Goal: Information Seeking & Learning: Learn about a topic

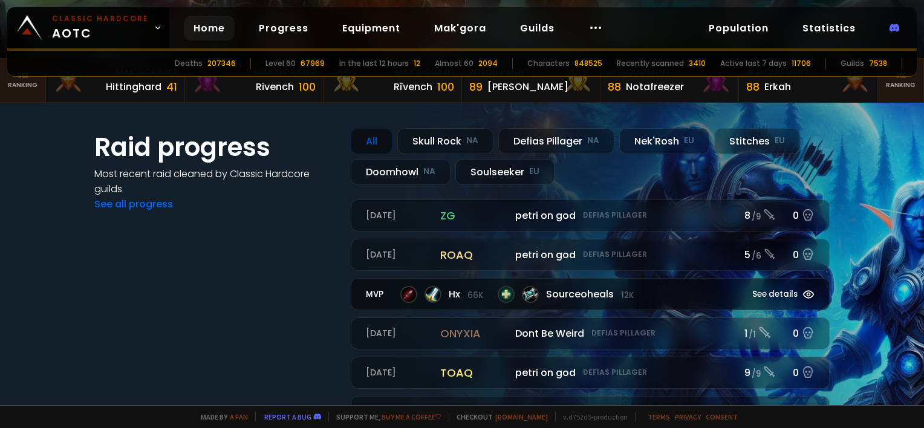
scroll to position [181, 0]
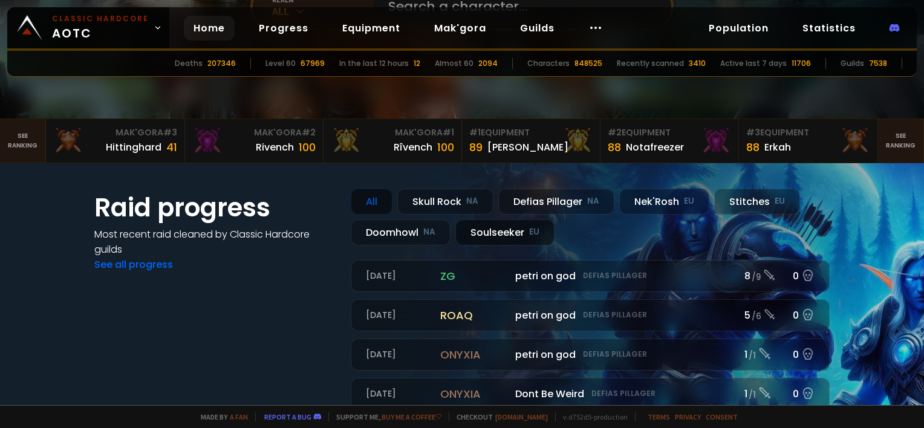
click at [485, 234] on div "Soulseeker EU" at bounding box center [504, 232] width 99 height 26
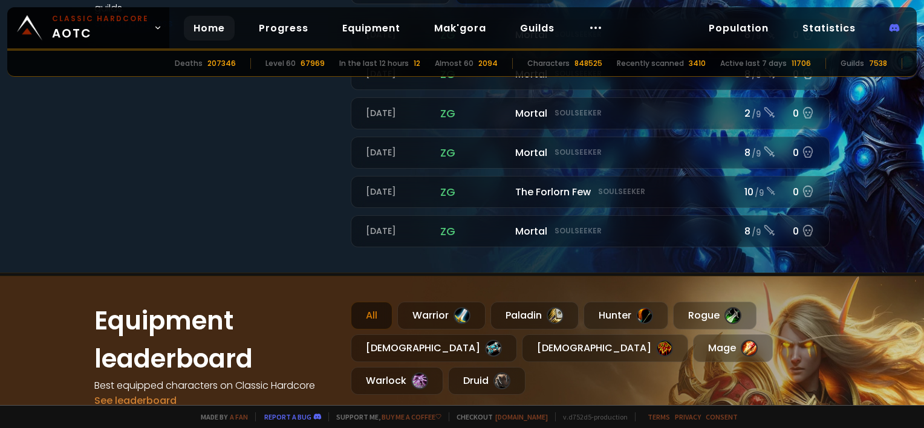
scroll to position [423, 0]
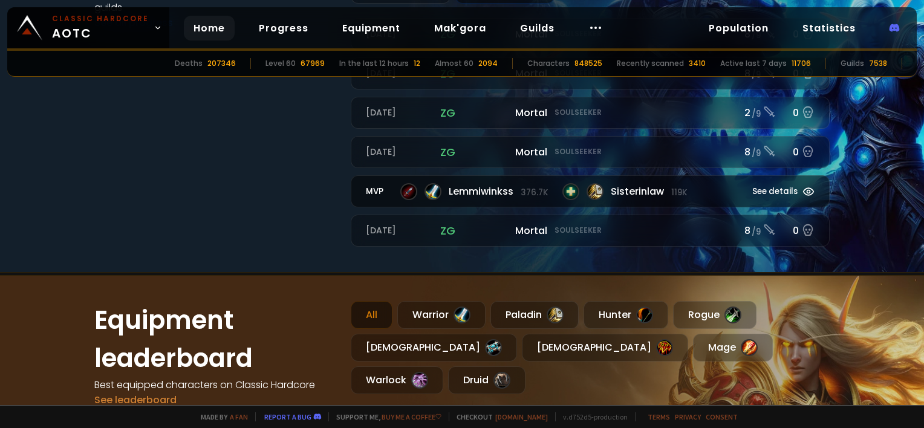
click at [546, 193] on div "Lemmiwinkss 376.7k Sisterinlaw 119k" at bounding box center [562, 191] width 325 height 17
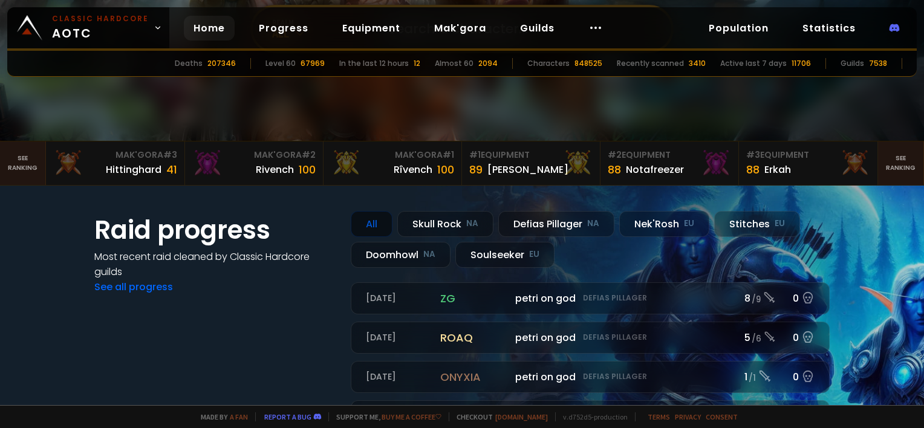
scroll to position [121, 0]
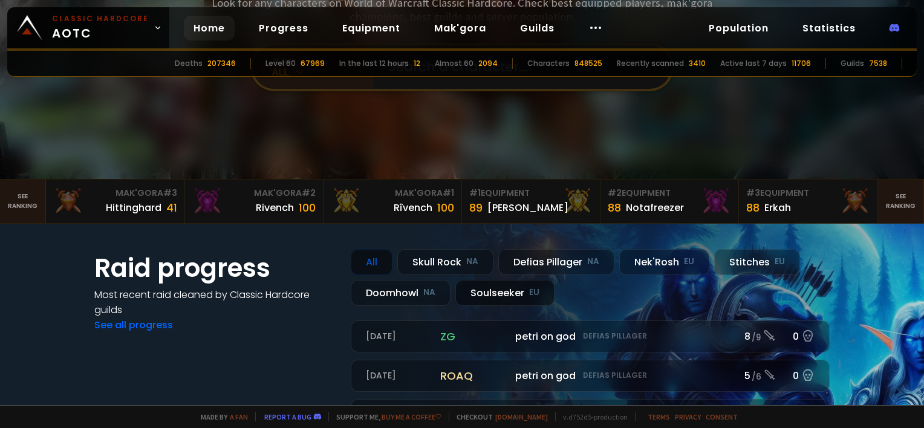
click at [501, 288] on div "Soulseeker EU" at bounding box center [504, 293] width 99 height 26
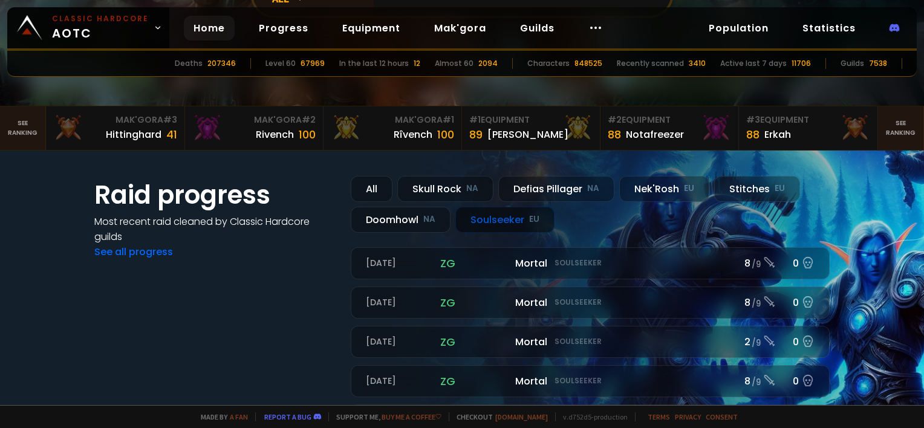
scroll to position [181, 0]
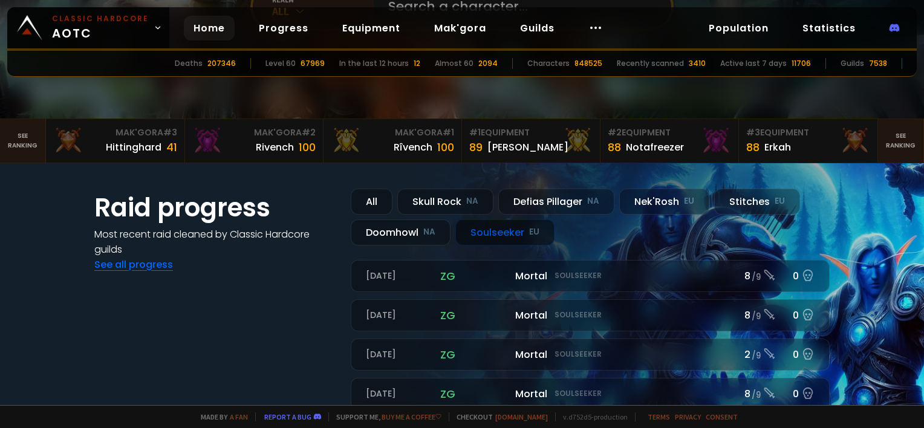
click at [150, 262] on link "See all progress" at bounding box center [133, 265] width 79 height 14
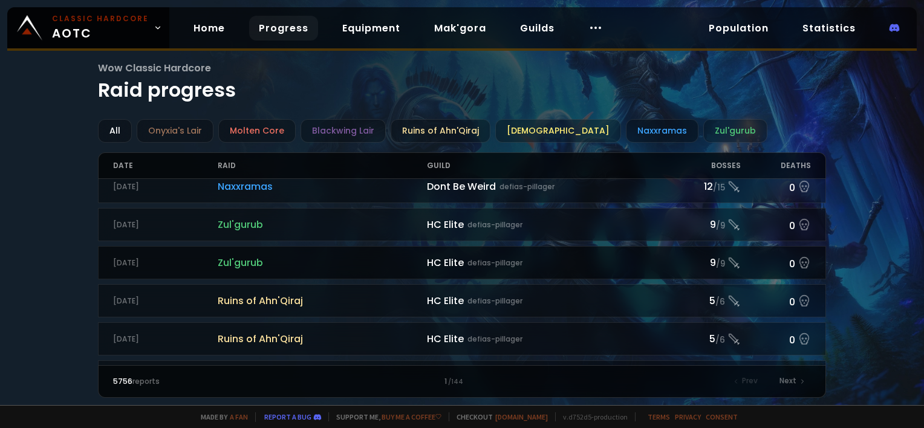
scroll to position [302, 0]
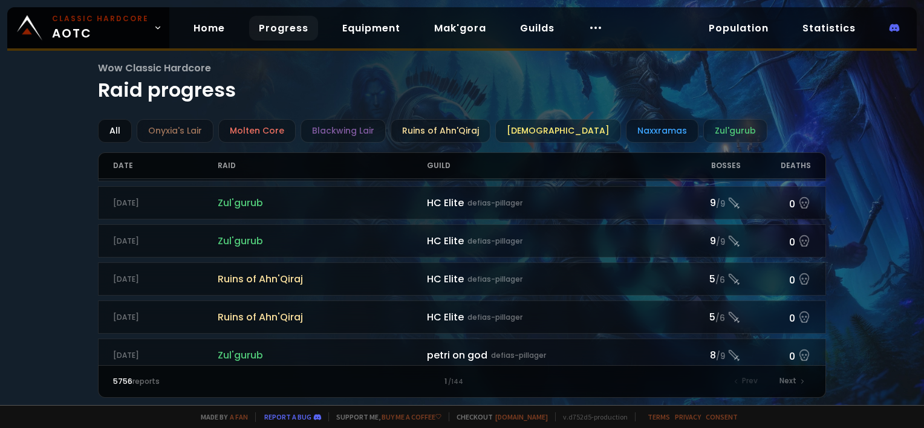
click at [123, 137] on div "All" at bounding box center [115, 131] width 34 height 24
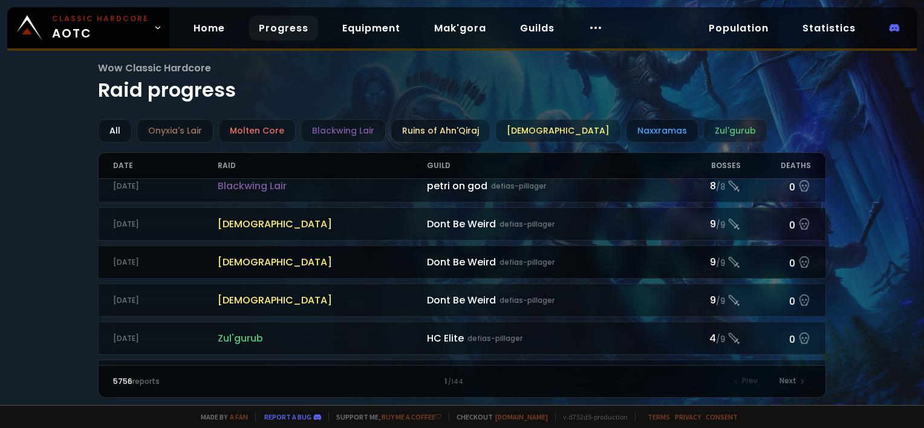
scroll to position [1316, 0]
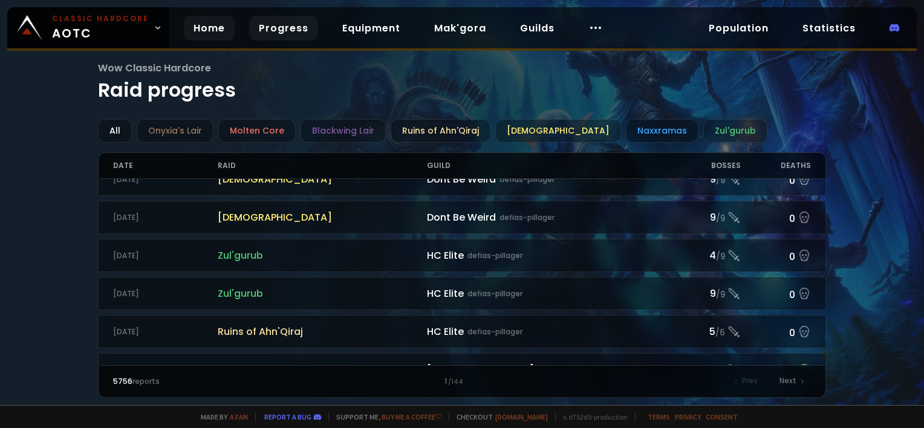
click at [193, 28] on link "Home" at bounding box center [209, 28] width 51 height 25
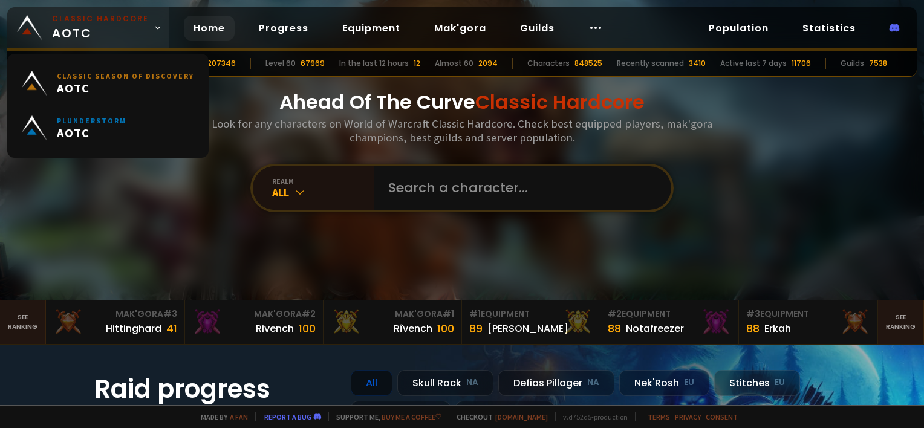
click at [96, 27] on span "Classic Hardcore AOTC" at bounding box center [100, 27] width 97 height 29
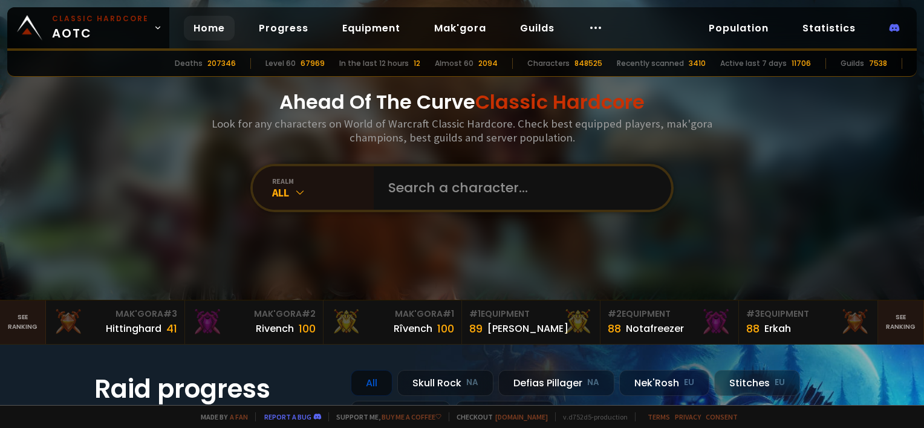
click at [193, 37] on link "Home" at bounding box center [209, 28] width 51 height 25
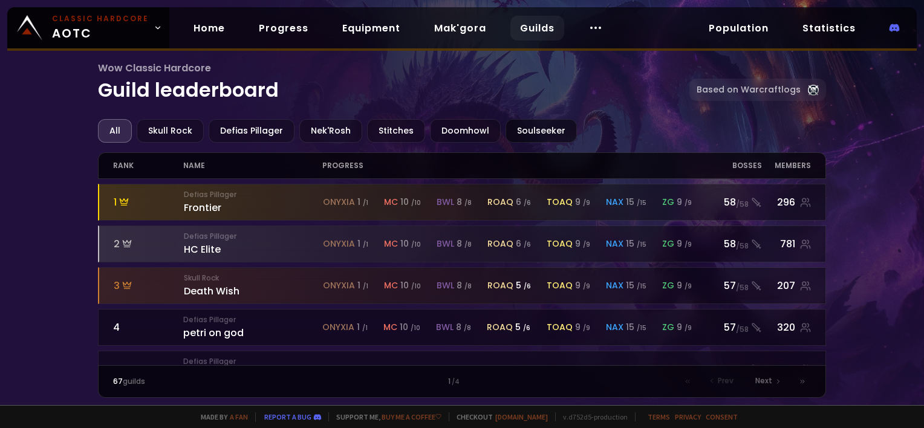
click at [513, 125] on div "Soulseeker" at bounding box center [540, 131] width 71 height 24
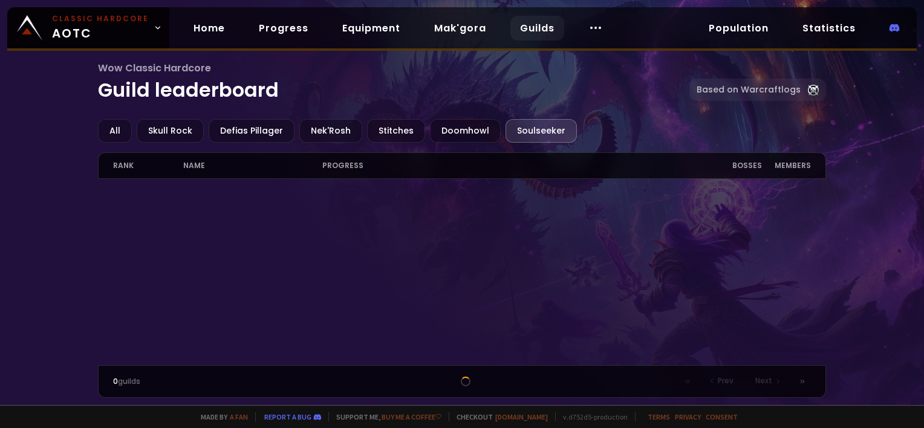
click at [527, 128] on div "Soulseeker" at bounding box center [540, 131] width 71 height 24
